Goal: Check status: Check status

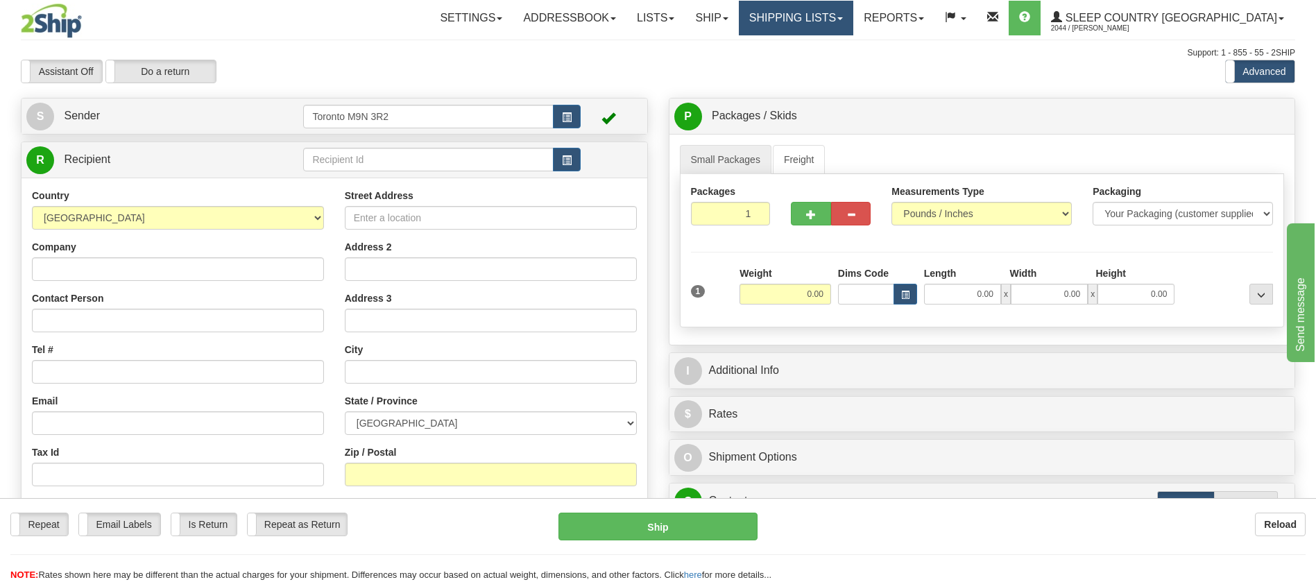
click at [850, 22] on link "Shipping lists" at bounding box center [796, 18] width 114 height 35
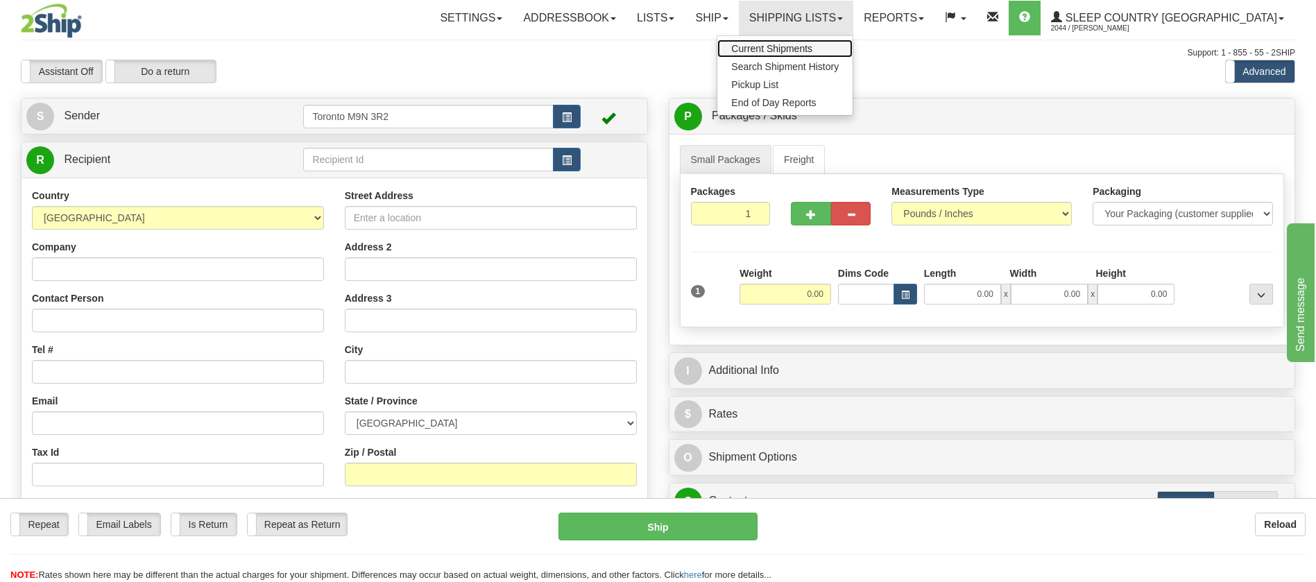
click at [812, 48] on span "Current Shipments" at bounding box center [771, 48] width 81 height 11
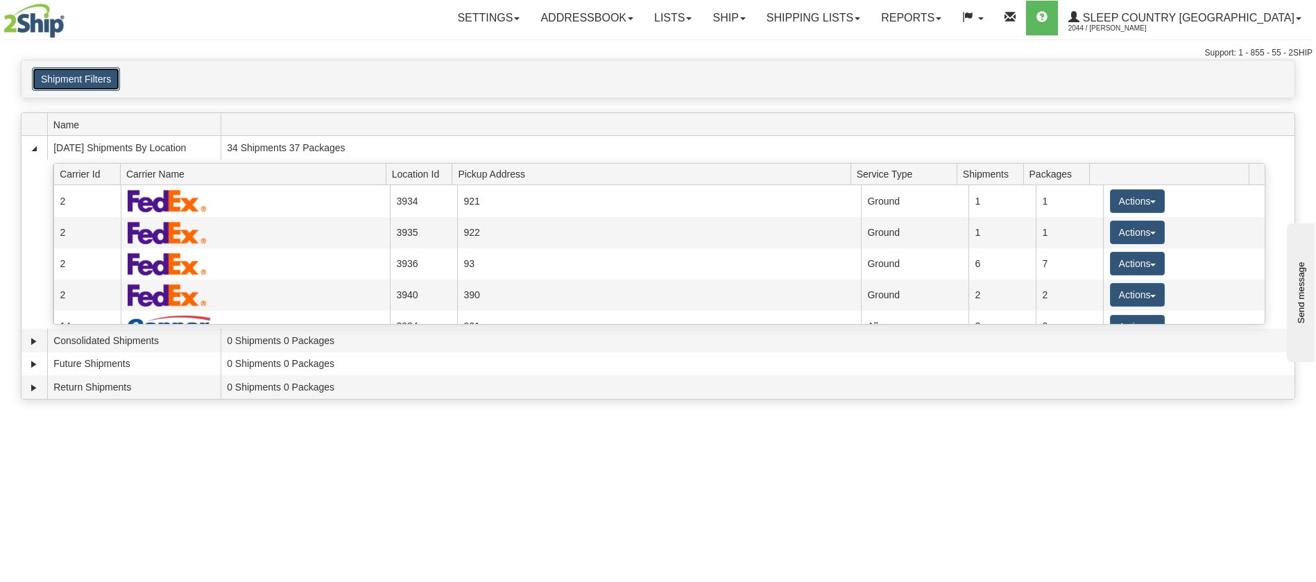
click at [78, 87] on button "Shipment Filters" at bounding box center [76, 79] width 88 height 24
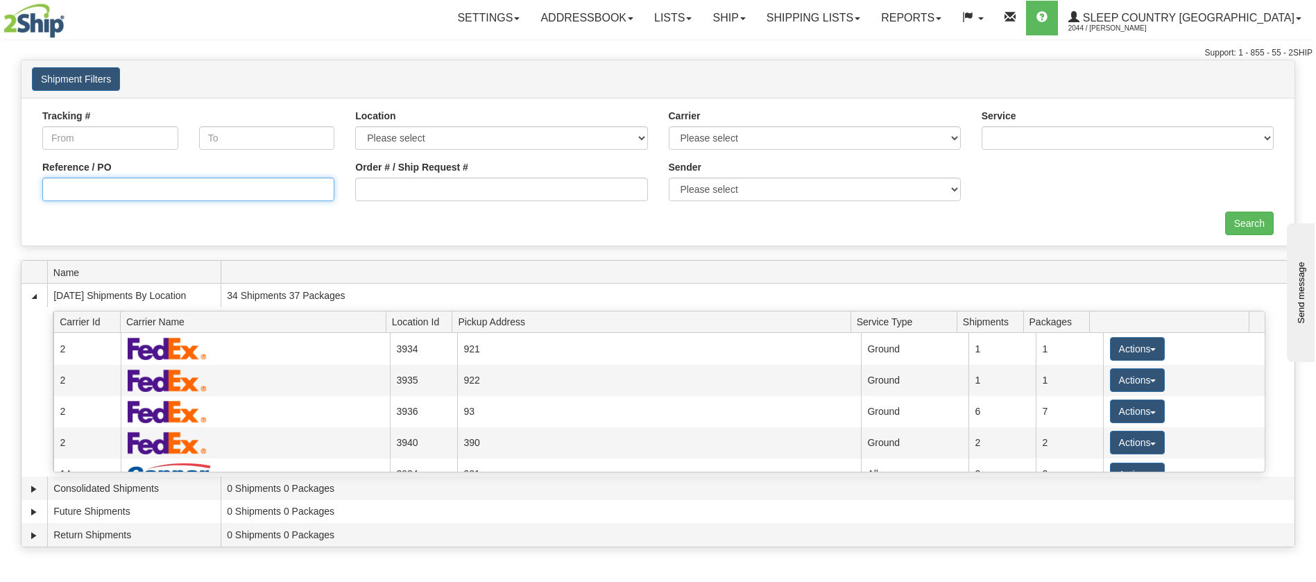
click at [157, 188] on input "Reference / PO" at bounding box center [188, 190] width 292 height 24
paste input "9002I011541"
type input "9002I011541"
click at [1233, 225] on input "Search" at bounding box center [1249, 224] width 49 height 24
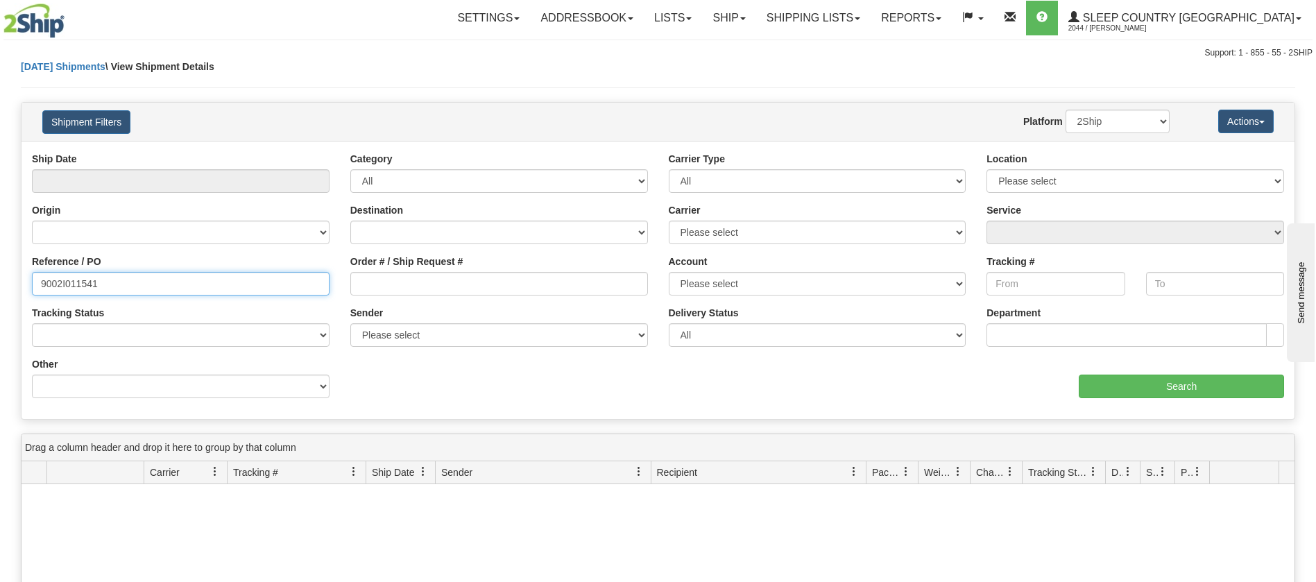
drag, startPoint x: 153, startPoint y: 271, endPoint x: 0, endPoint y: 307, distance: 156.8
click at [0, 307] on div "Please wait... × Confirm Delete Delete Cancel × Confirm Delete Yes No Cancel × …" at bounding box center [658, 454] width 1316 height 789
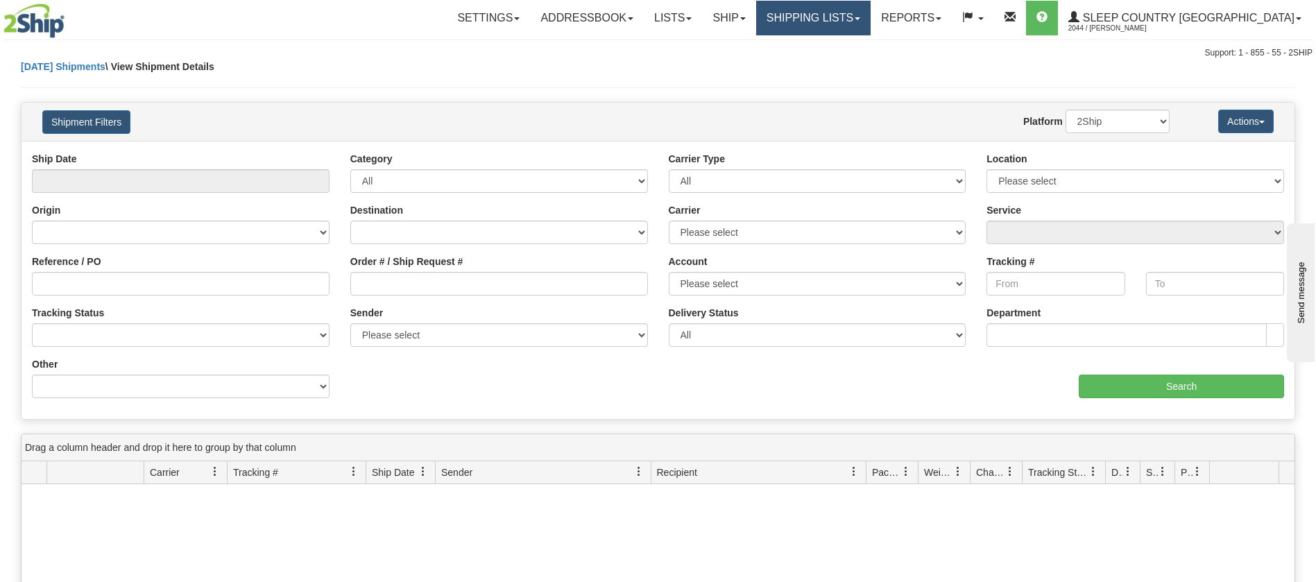
click at [868, 21] on link "Shipping lists" at bounding box center [813, 18] width 114 height 35
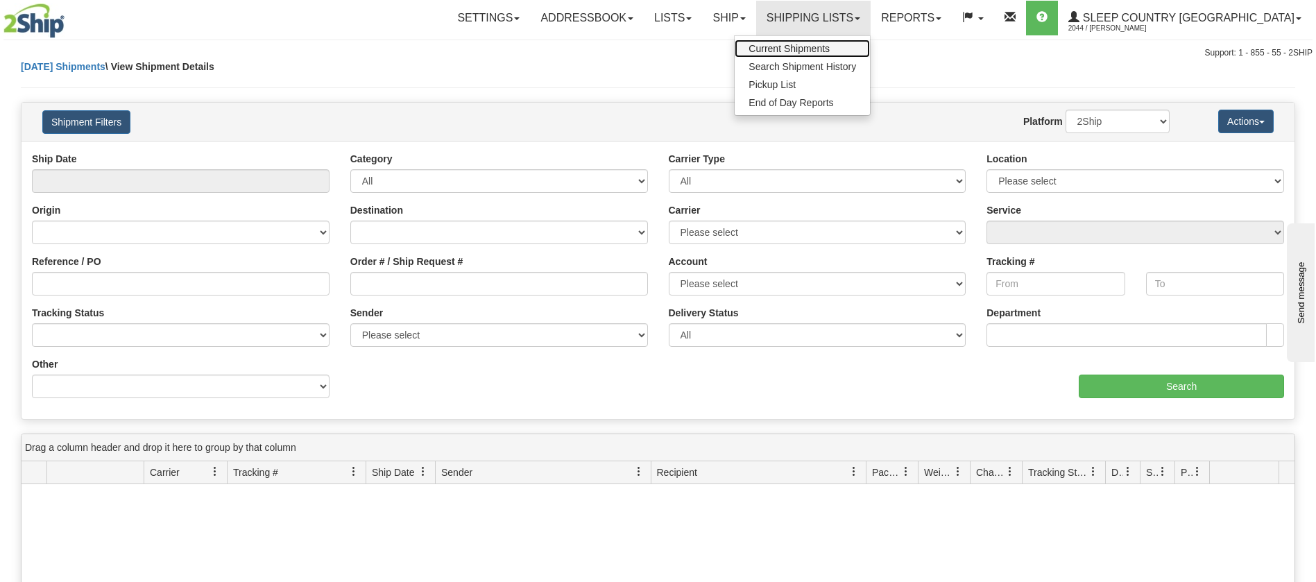
click at [829, 49] on span "Current Shipments" at bounding box center [788, 48] width 81 height 11
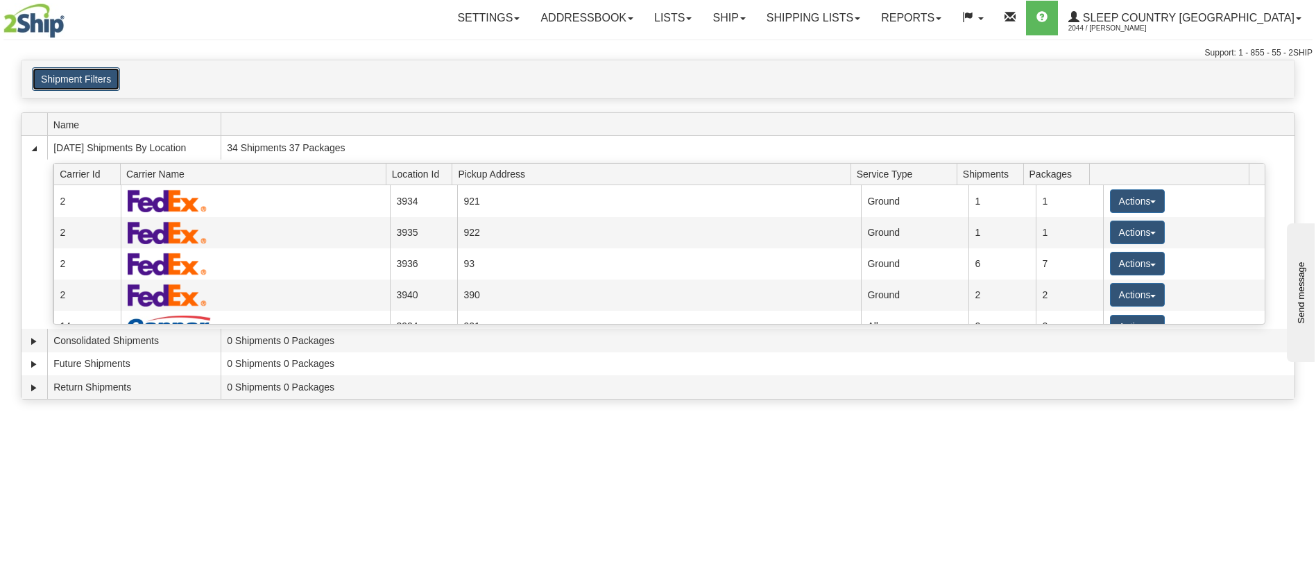
click at [86, 87] on button "Shipment Filters" at bounding box center [76, 79] width 88 height 24
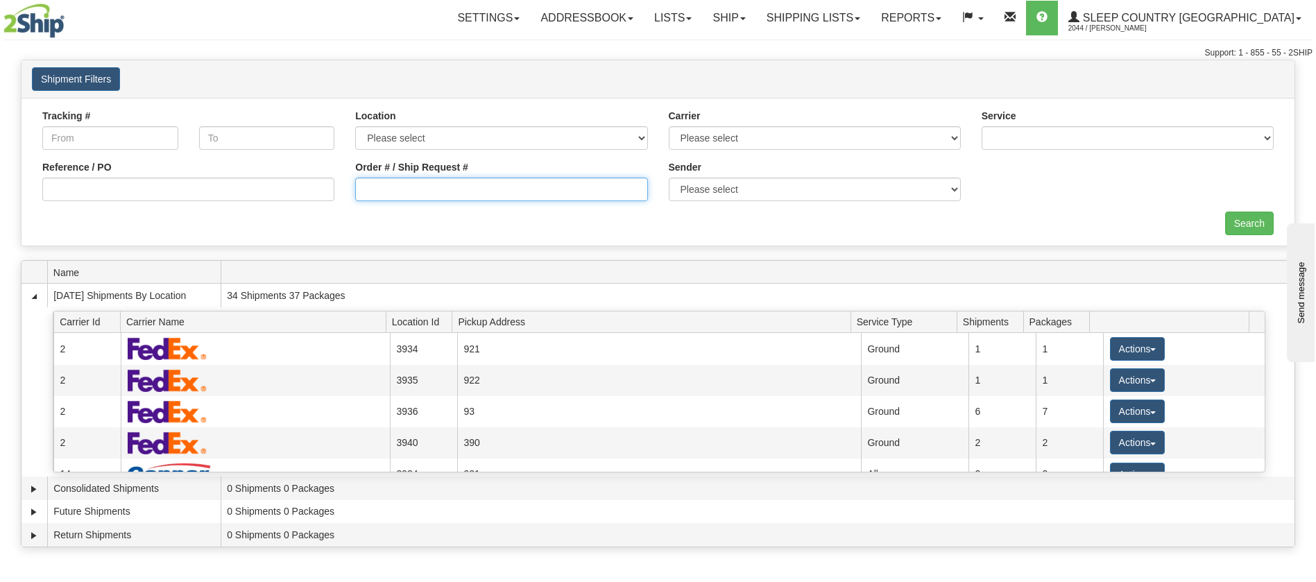
click at [448, 200] on input "Order # / Ship Request #" at bounding box center [501, 190] width 292 height 24
paste input "9002I011541"
type input "9002I011541"
click at [1243, 240] on div "Tracking # Tracking To Location Please select Old Toronto DC 921 922 93 94 97 3…" at bounding box center [657, 172] width 1273 height 148
click at [1245, 228] on input "Search" at bounding box center [1249, 224] width 49 height 24
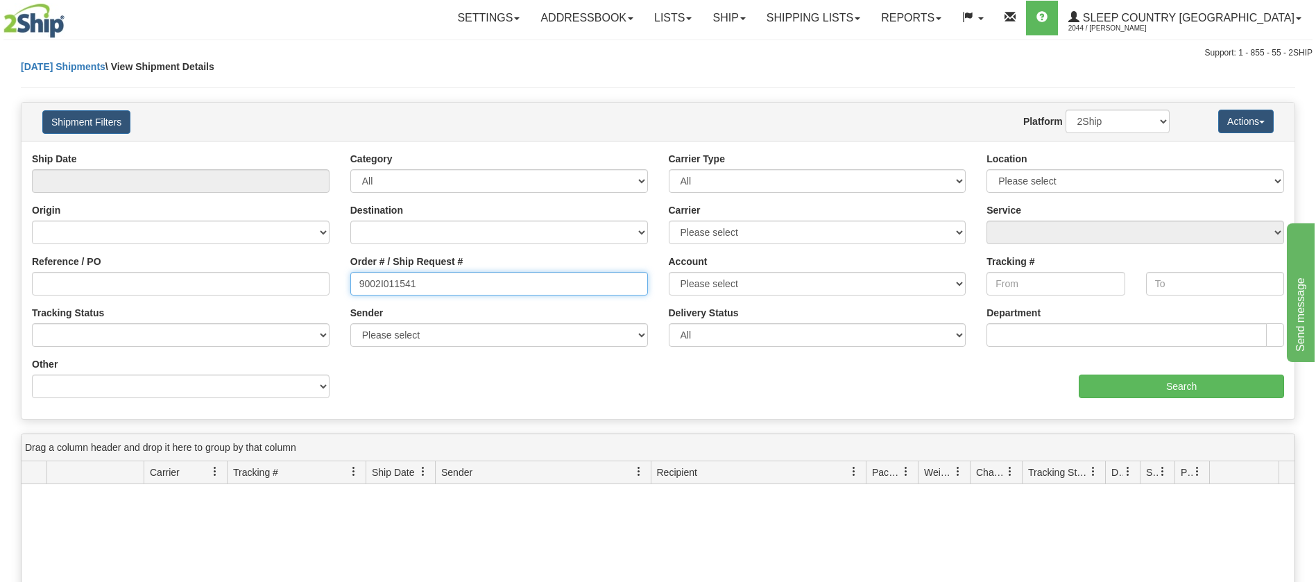
drag, startPoint x: 418, startPoint y: 276, endPoint x: 223, endPoint y: 303, distance: 197.4
click at [223, 152] on div "Reference / PO Order # / Ship Request # 9002I011541 Account Please select [GEOG…" at bounding box center [657, 152] width 1273 height 0
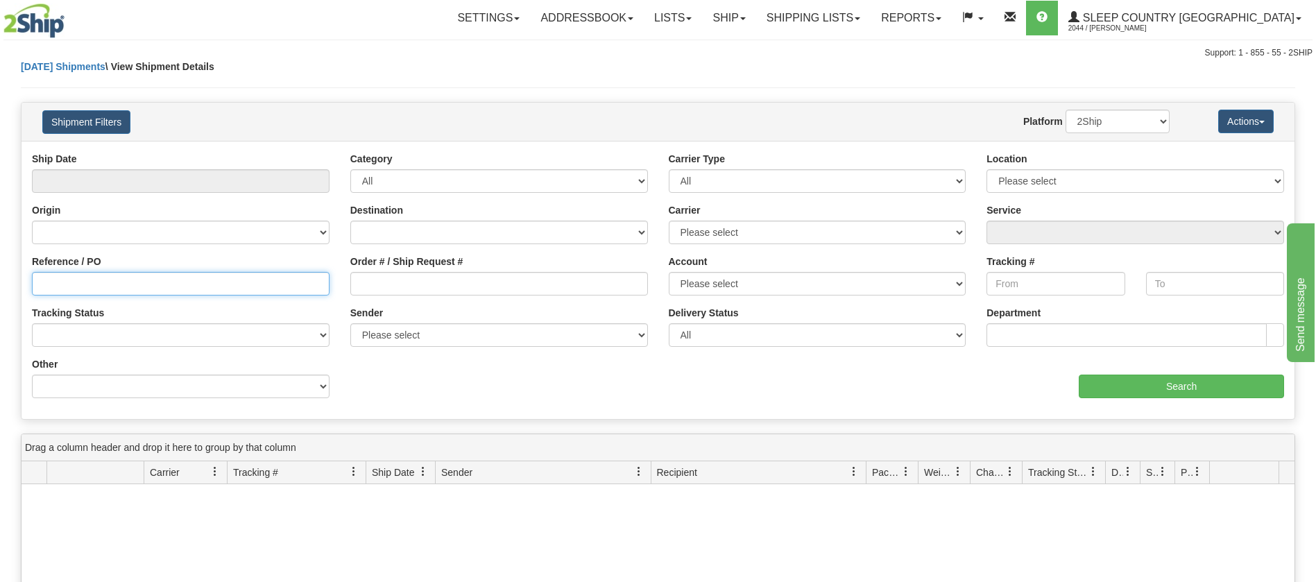
click at [53, 287] on input "Reference / PO" at bounding box center [181, 284] width 298 height 24
paste input "9002I011541"
type input "9002I011541"
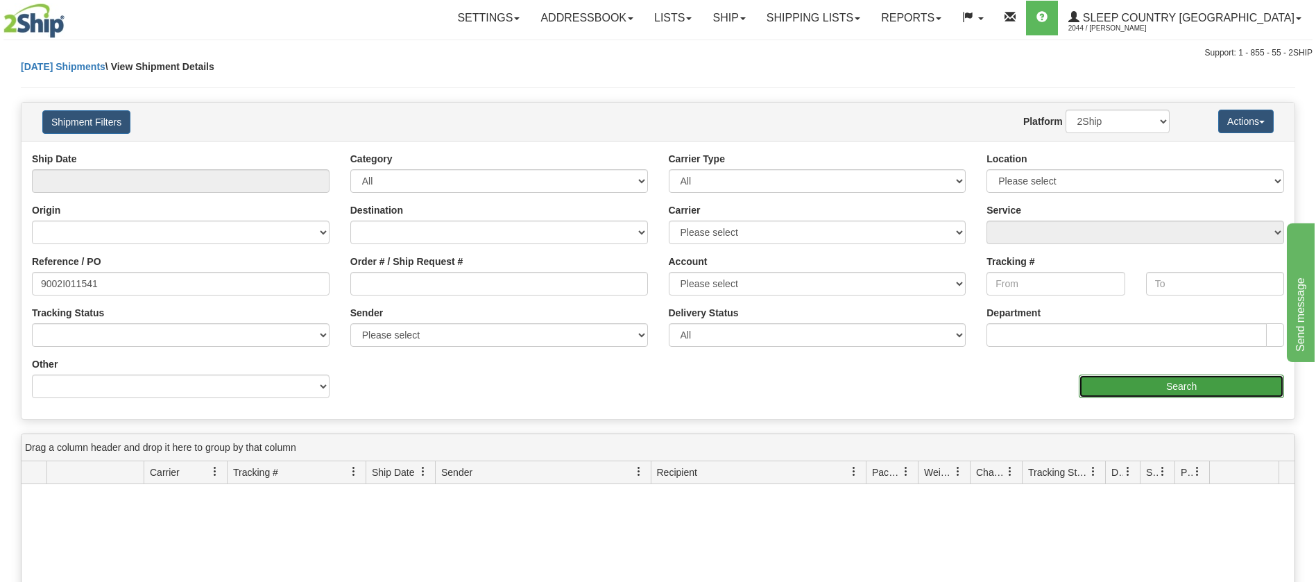
click at [1185, 388] on input "Search" at bounding box center [1180, 386] width 205 height 24
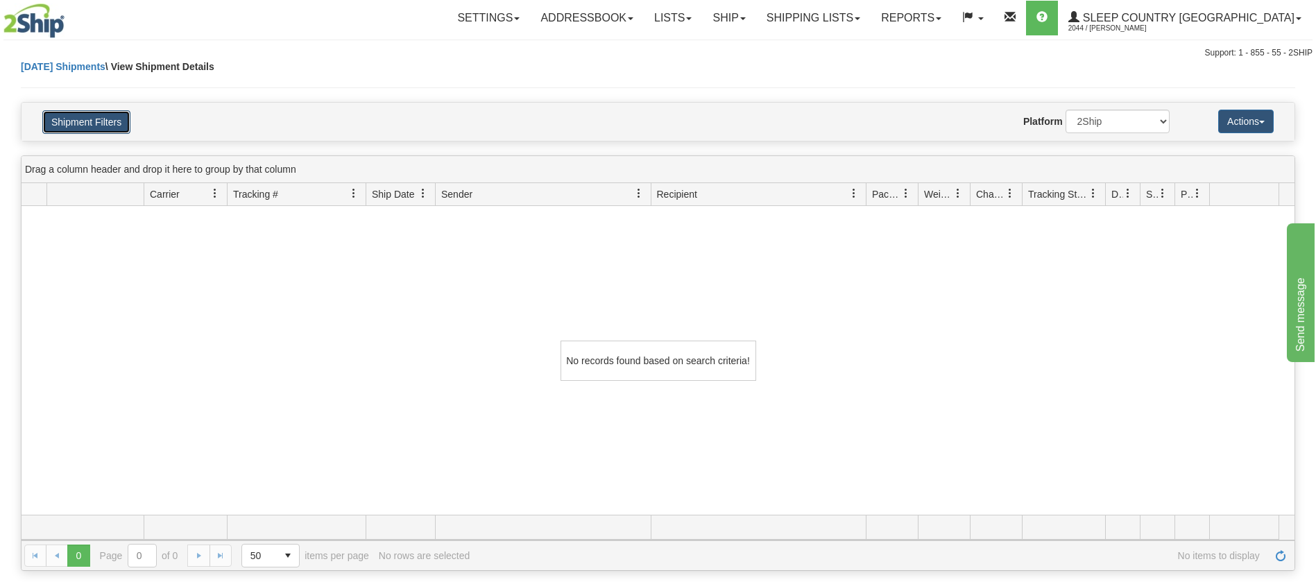
click at [88, 132] on button "Shipment Filters" at bounding box center [86, 122] width 88 height 24
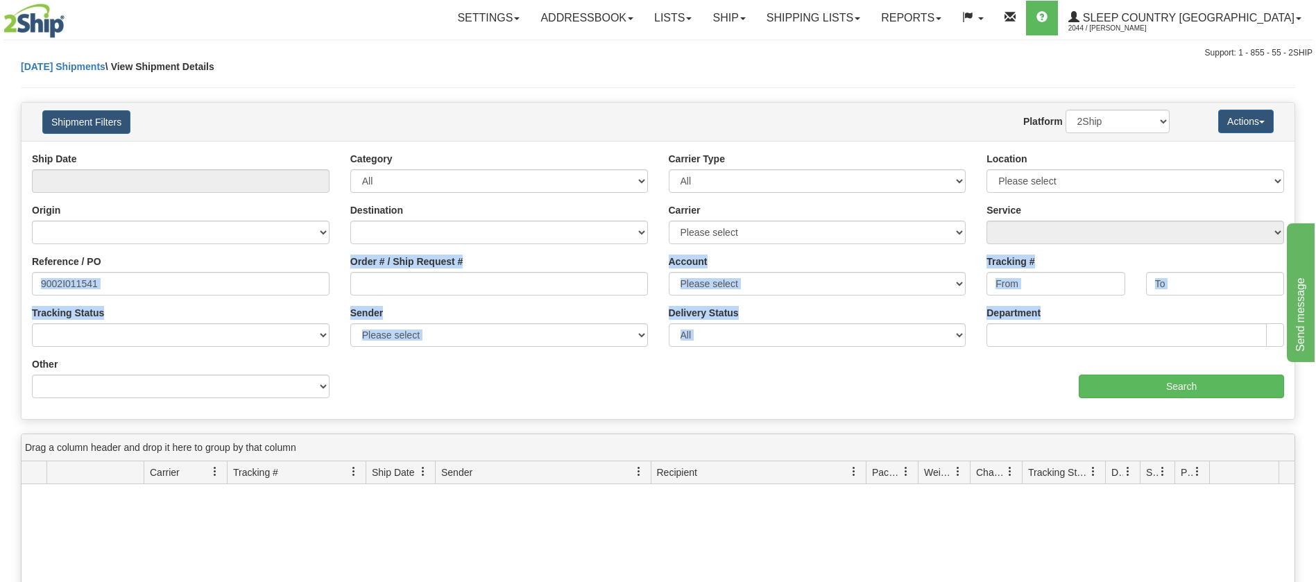
drag, startPoint x: 178, startPoint y: 270, endPoint x: 0, endPoint y: 311, distance: 183.0
click at [0, 311] on div "Please wait... × Confirm Delete Delete Cancel × Confirm Delete Yes No Cancel × …" at bounding box center [658, 454] width 1316 height 789
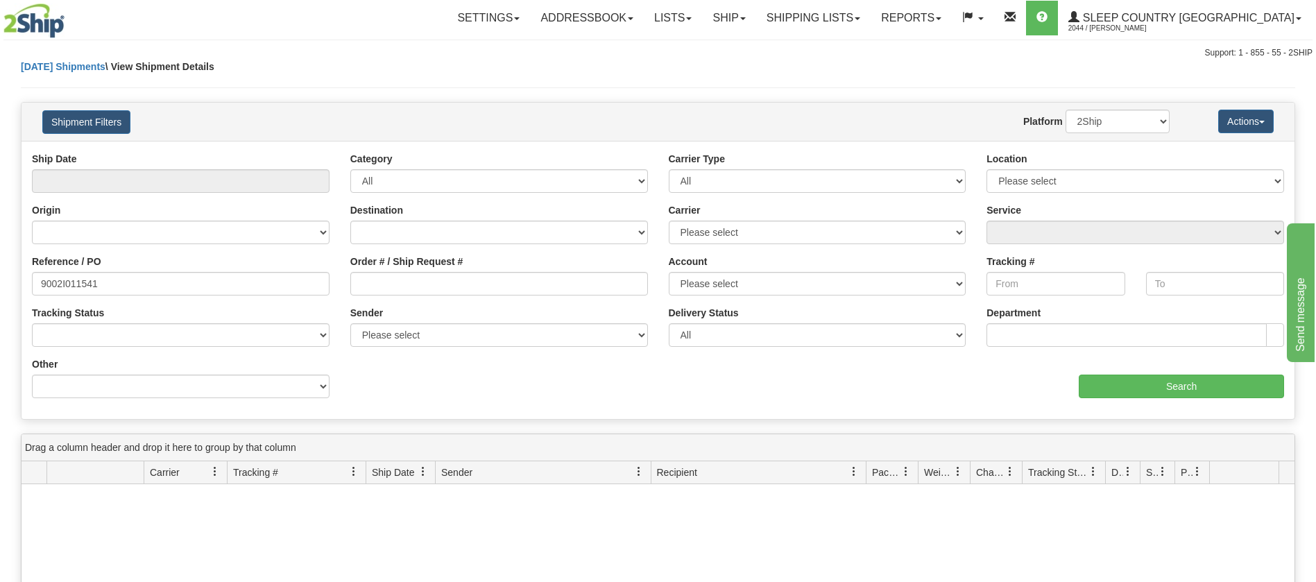
click at [683, 375] on div "aaa Search" at bounding box center [976, 377] width 637 height 41
click at [846, 20] on link "Shipping lists" at bounding box center [813, 18] width 114 height 35
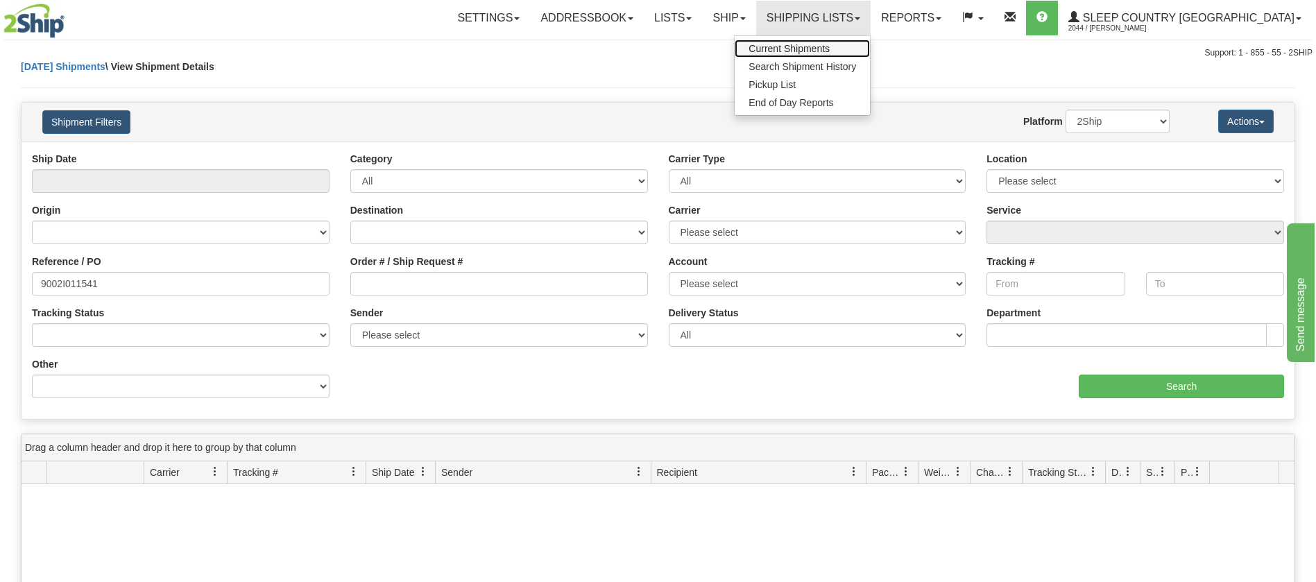
click at [829, 51] on span "Current Shipments" at bounding box center [788, 48] width 81 height 11
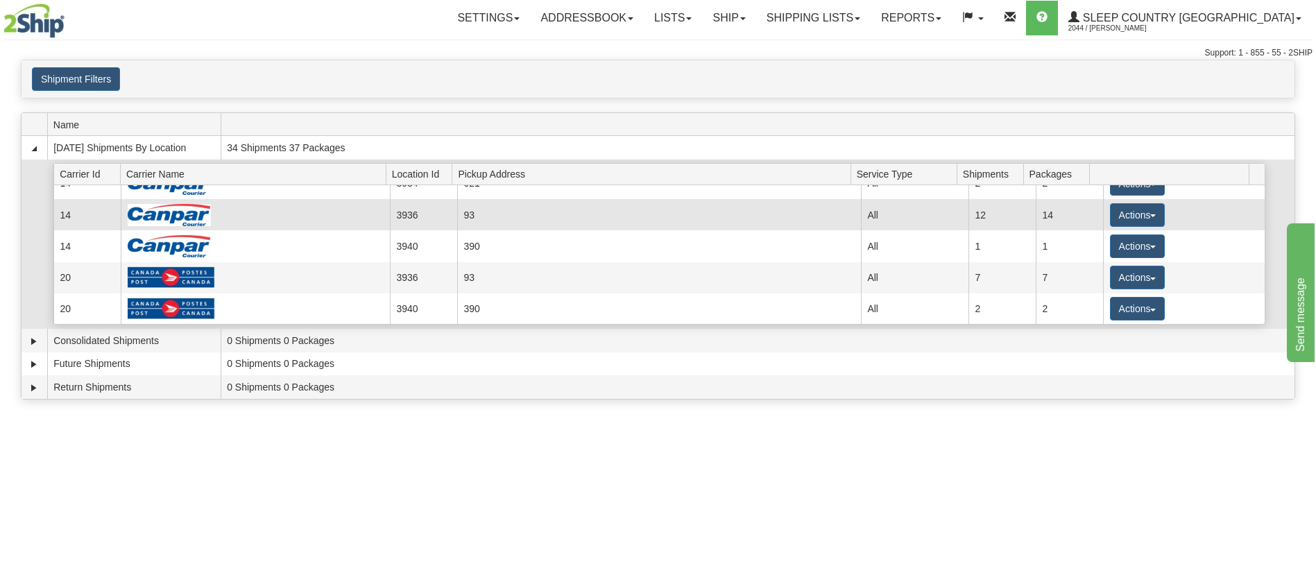
scroll to position [144, 0]
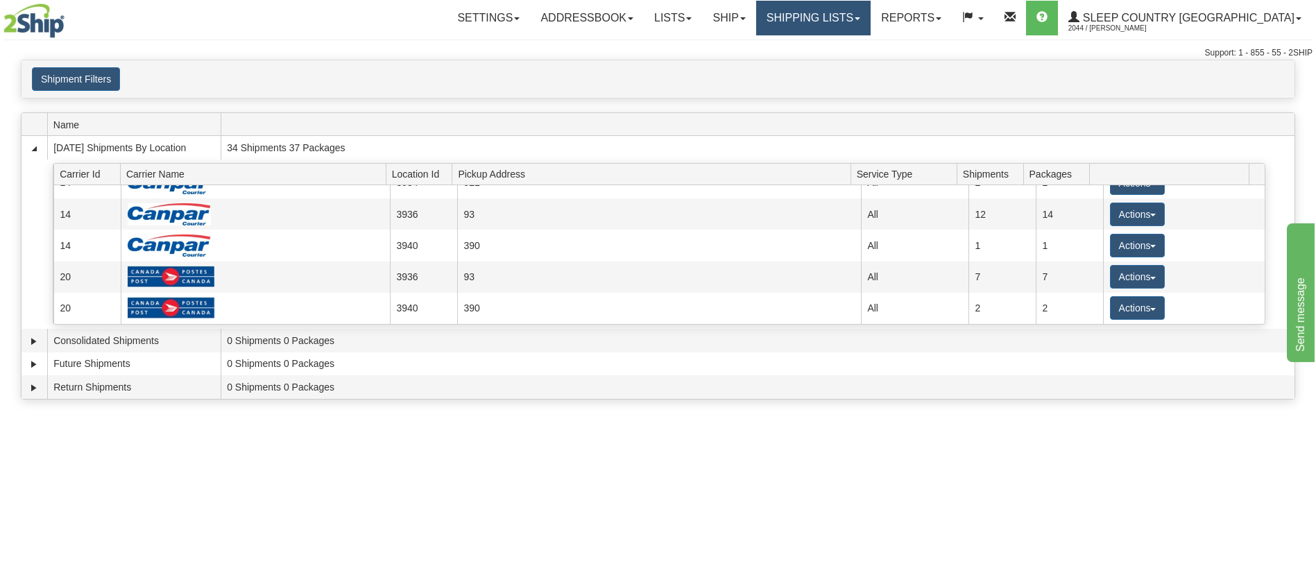
drag, startPoint x: 852, startPoint y: 19, endPoint x: 838, endPoint y: 61, distance: 43.6
click at [852, 21] on link "Shipping lists" at bounding box center [813, 18] width 114 height 35
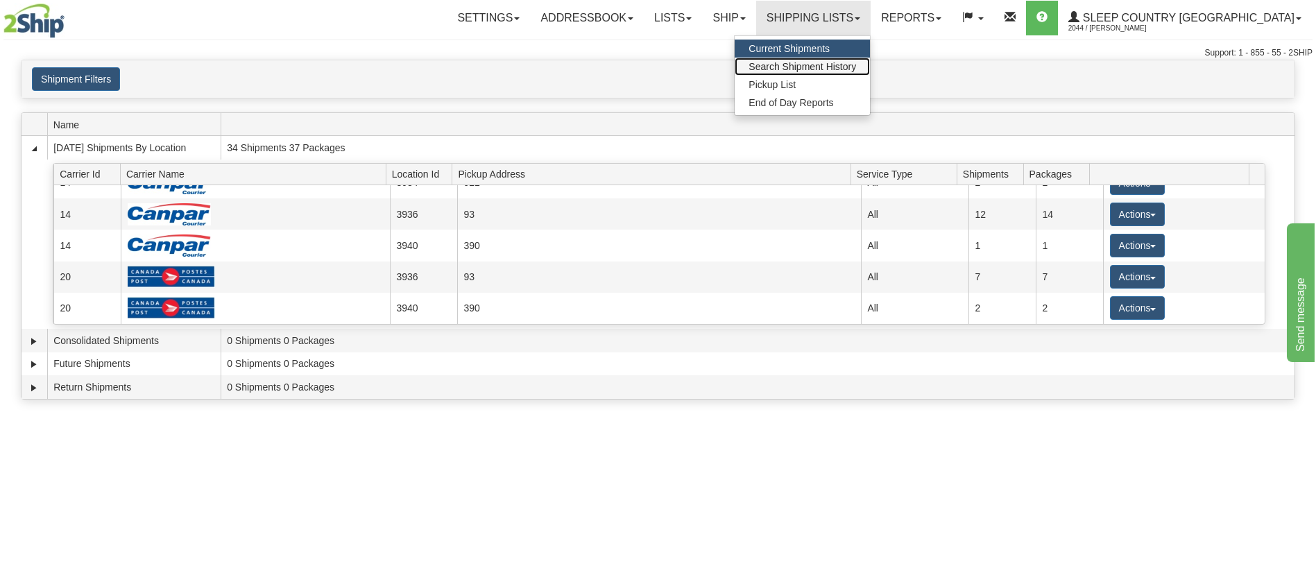
click at [847, 62] on span "Search Shipment History" at bounding box center [801, 66] width 107 height 11
